Goal: Entertainment & Leisure: Consume media (video, audio)

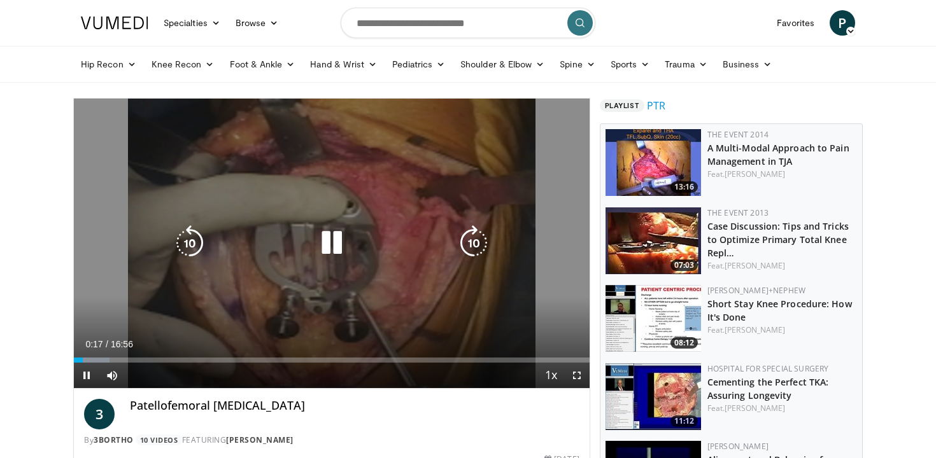
click at [334, 248] on icon "Video Player" at bounding box center [332, 243] width 36 height 36
click at [337, 250] on icon "Video Player" at bounding box center [332, 243] width 36 height 36
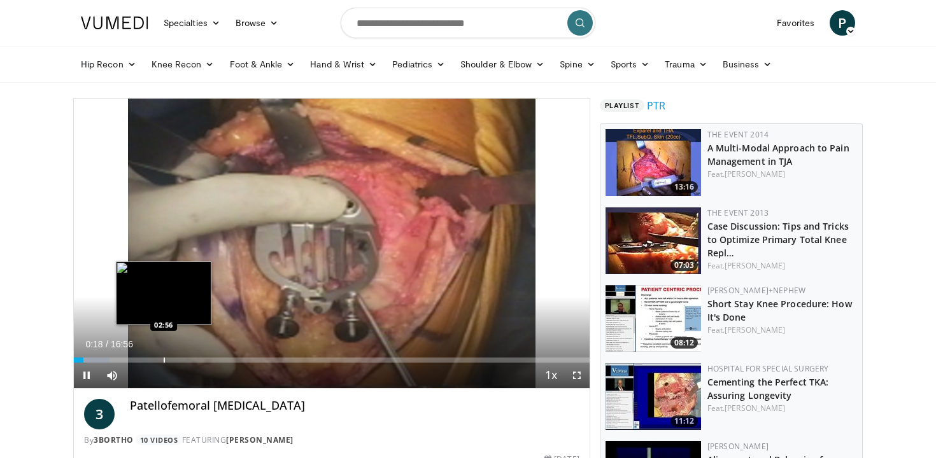
click at [164, 361] on div "Progress Bar" at bounding box center [164, 360] width 1 height 5
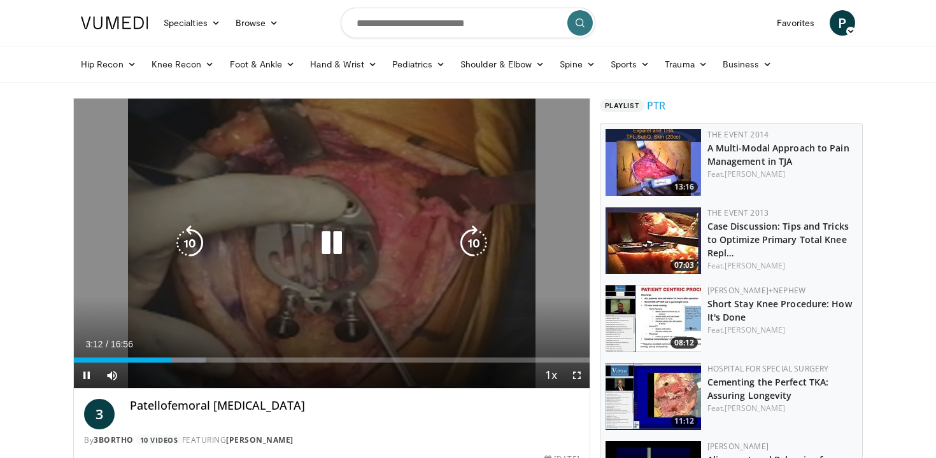
click at [339, 251] on icon "Video Player" at bounding box center [332, 243] width 36 height 36
